Goal: Find specific page/section: Find specific page/section

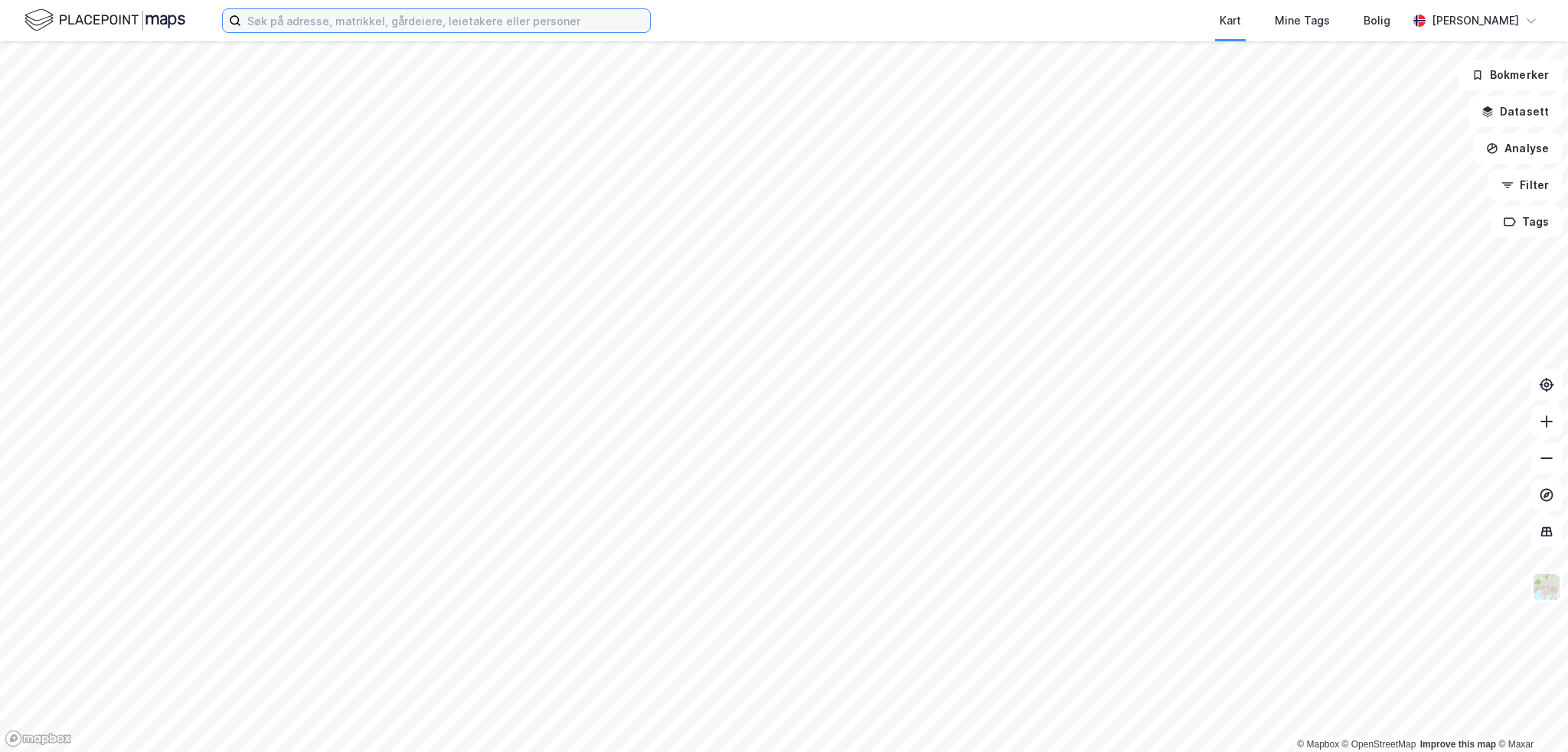
click at [410, 18] on input at bounding box center [445, 20] width 409 height 23
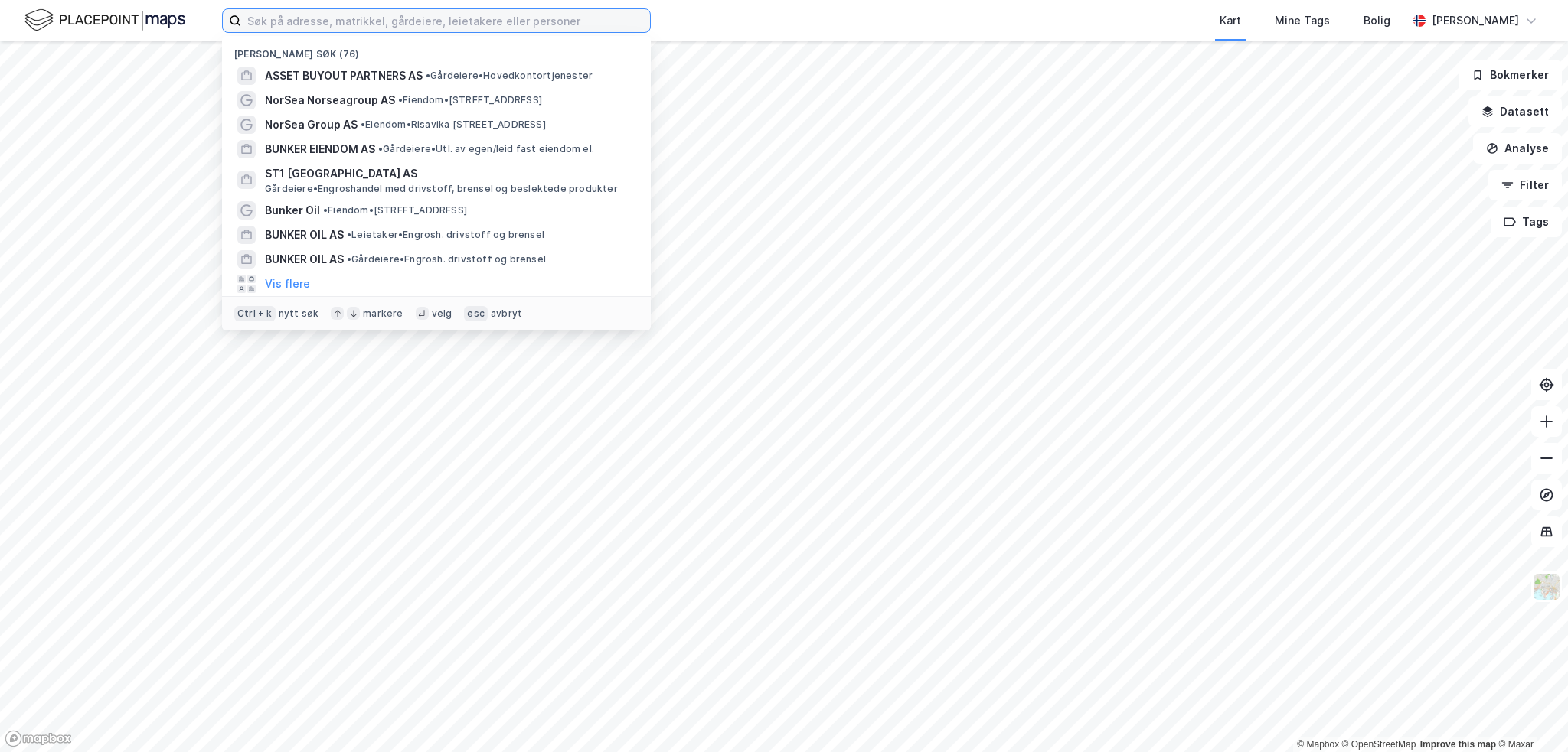
paste input "Stangnesterminalen 2F"
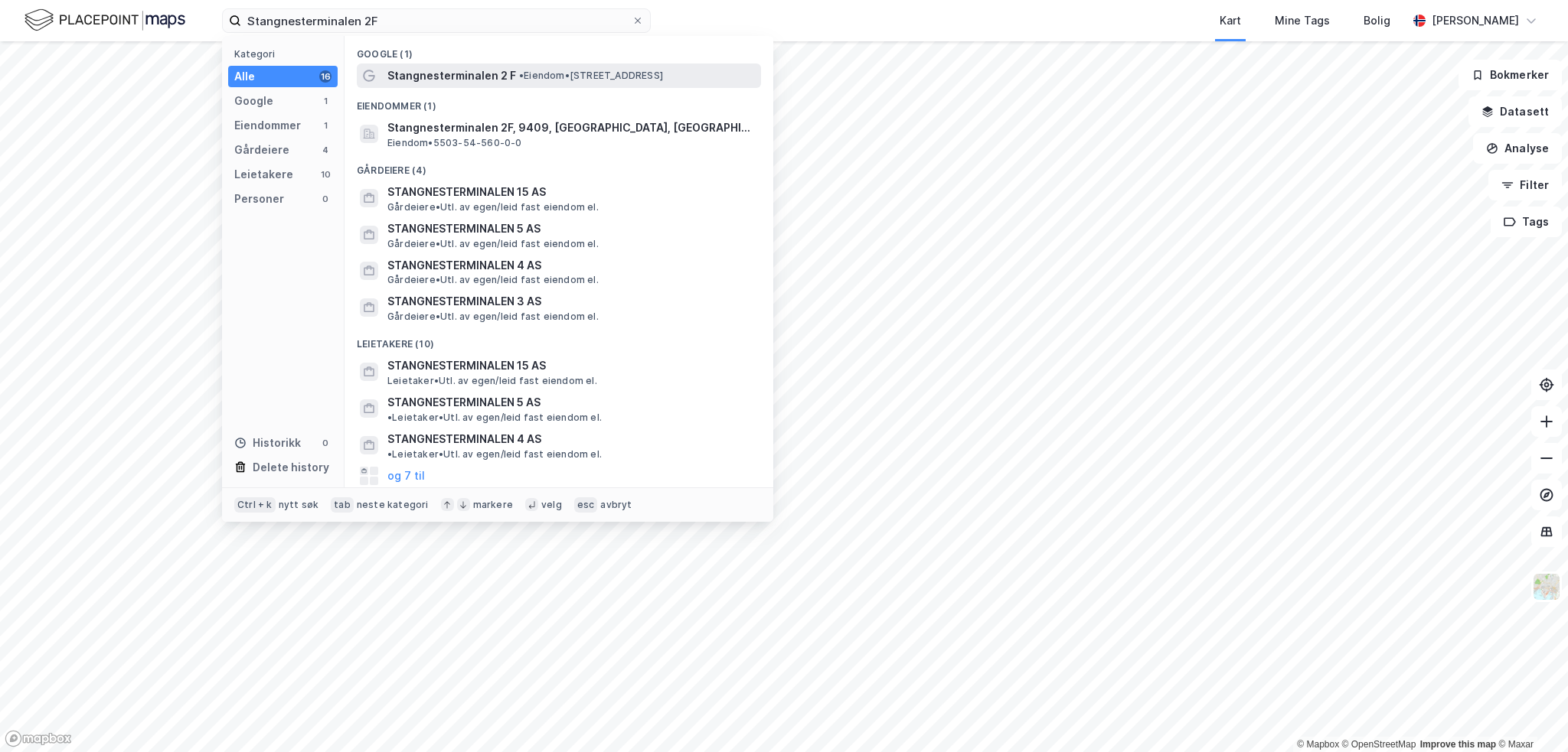
click at [569, 131] on span "Stangnesterminalen 2F, 9409, [GEOGRAPHIC_DATA], [GEOGRAPHIC_DATA]" at bounding box center [571, 128] width 368 height 18
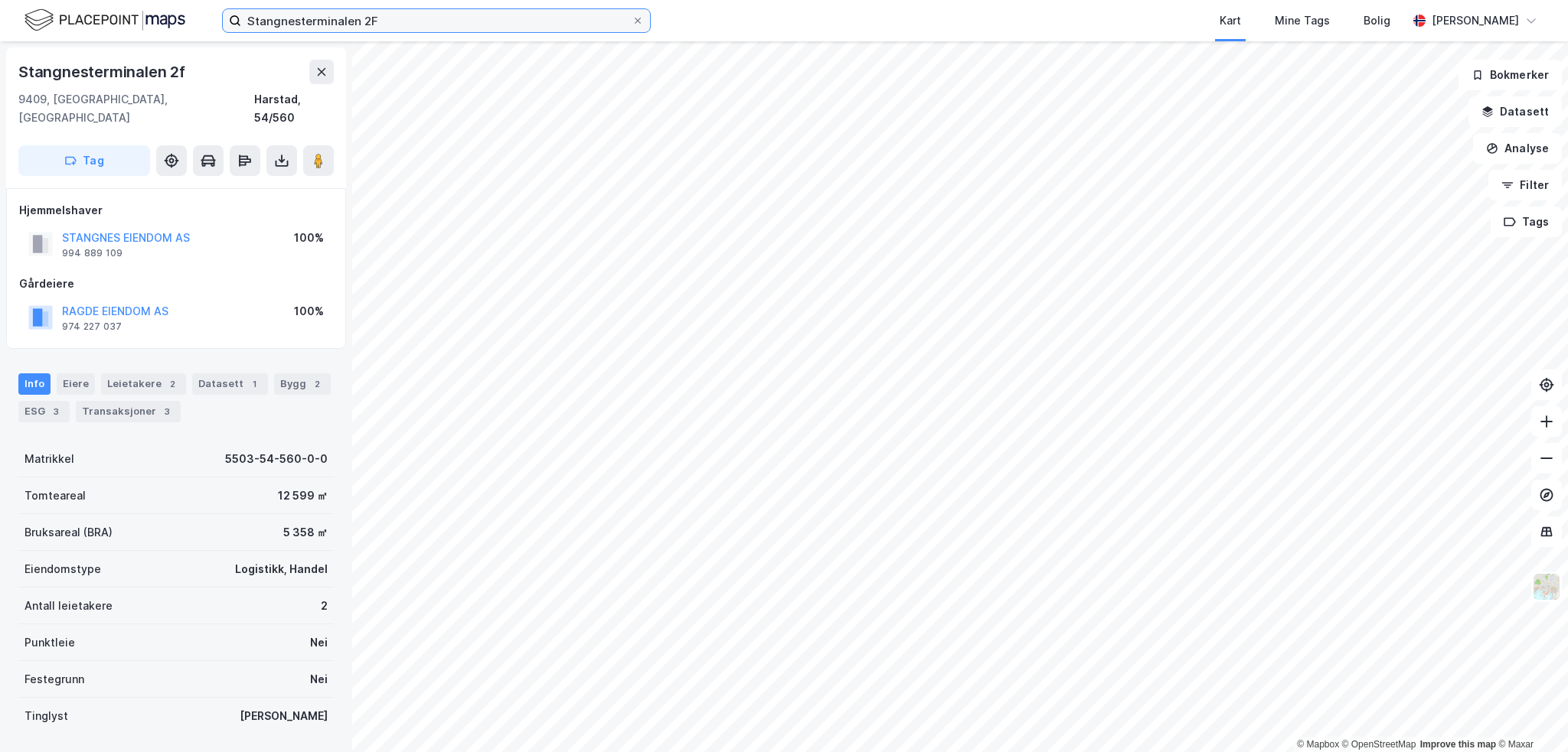
click at [387, 17] on input "Stangnesterminalen 2F" at bounding box center [435, 20] width 390 height 23
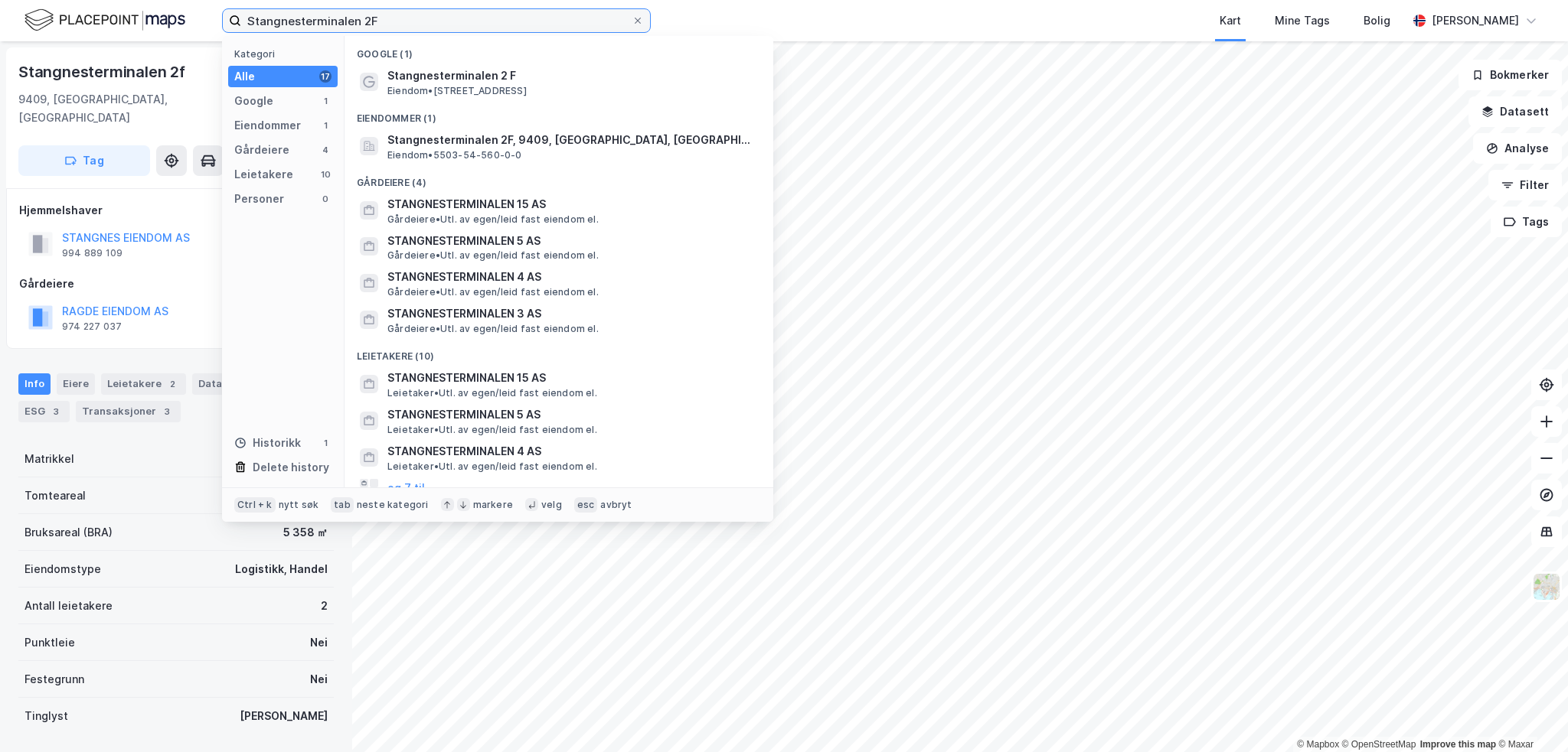
drag, startPoint x: 387, startPoint y: 17, endPoint x: 211, endPoint y: -16, distance: 179.1
click at [211, 0] on html "Stangnesterminalen 2F Kategori Alle 17 Google 1 Eiendommer 1 Gårdeiere 4 Leieta…" at bounding box center [784, 376] width 1568 height 752
paste input "[PERSON_NAME][STREET_ADDRESS]"
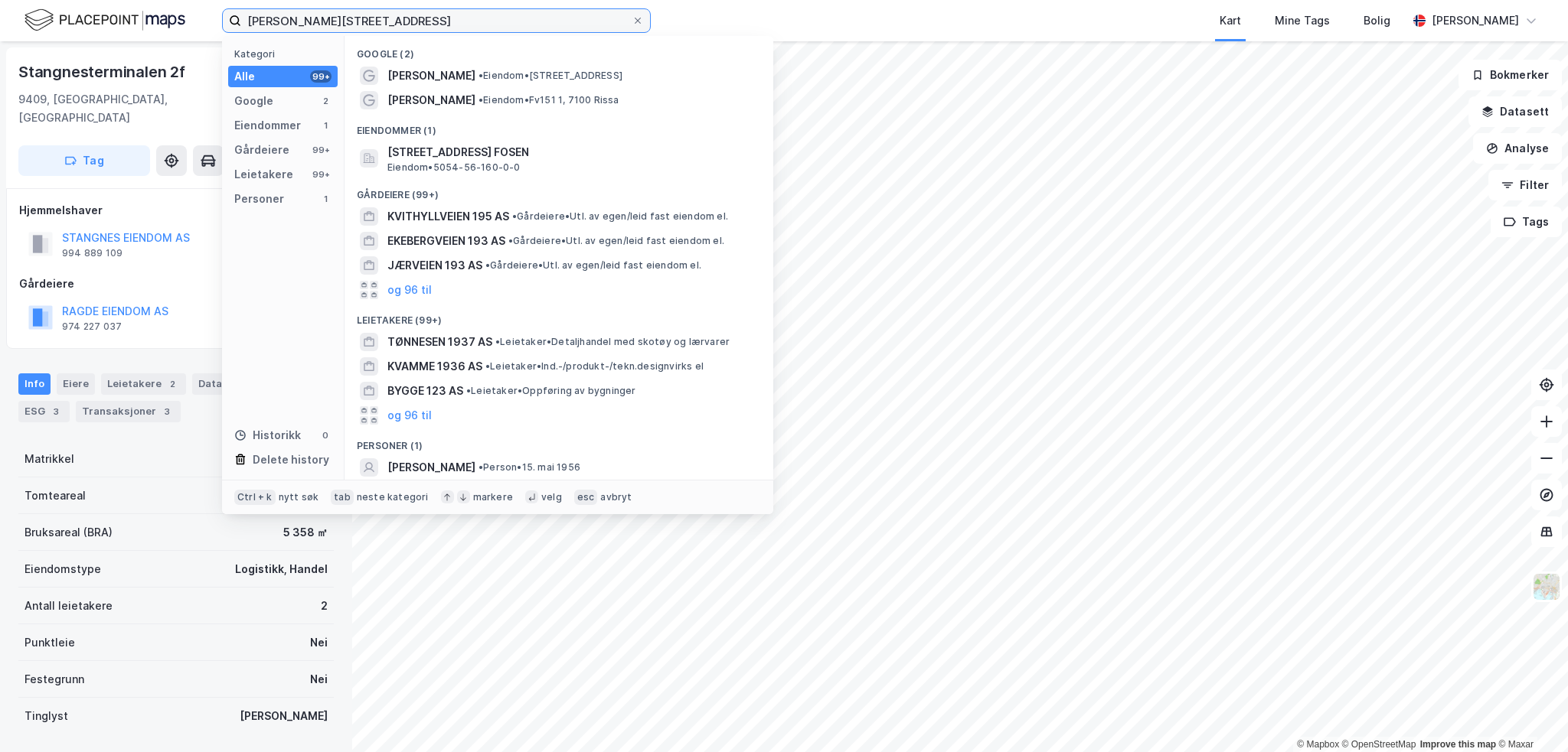
type input "[PERSON_NAME][STREET_ADDRESS]"
click at [483, 156] on span "[STREET_ADDRESS] FOSEN" at bounding box center [571, 152] width 368 height 18
